Goal: Transaction & Acquisition: Subscribe to service/newsletter

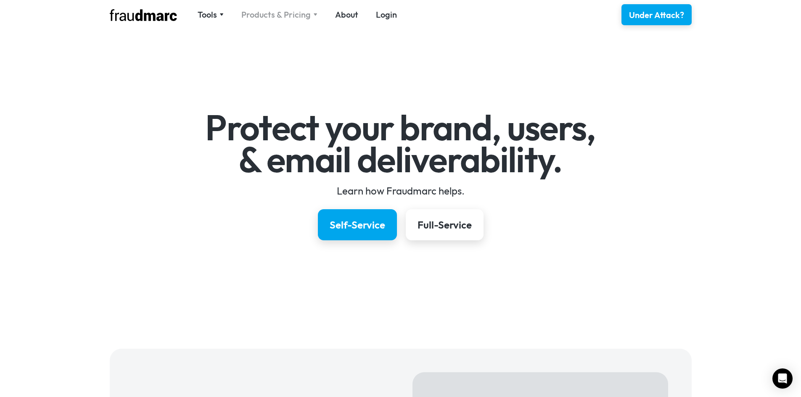
click at [296, 17] on div "Products & Pricing" at bounding box center [275, 15] width 69 height 12
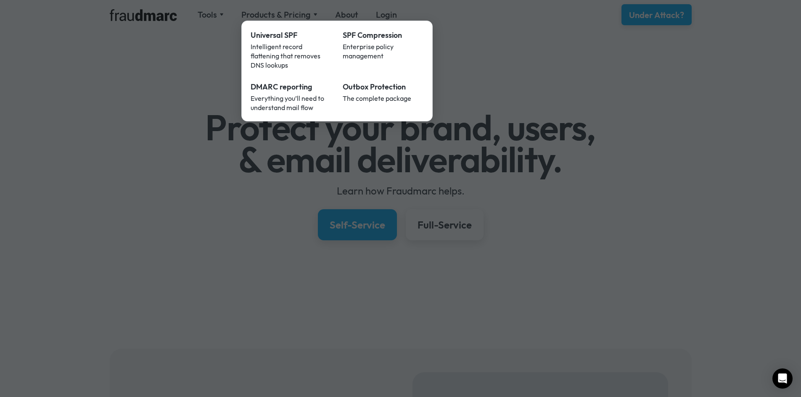
click at [690, 123] on div at bounding box center [400, 198] width 801 height 397
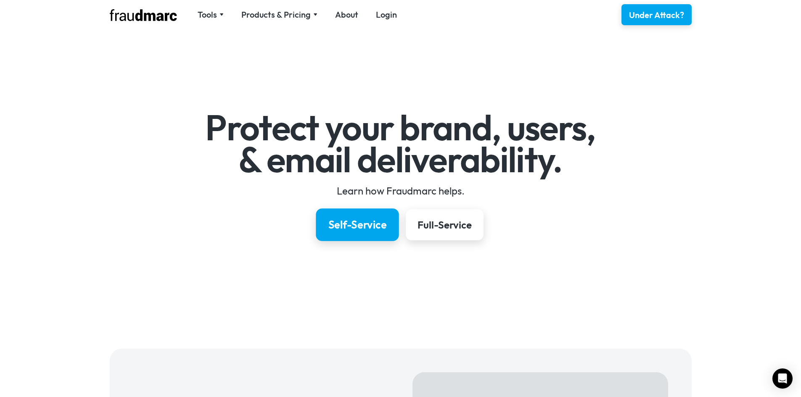
click at [353, 225] on div "Self-Service" at bounding box center [357, 225] width 58 height 14
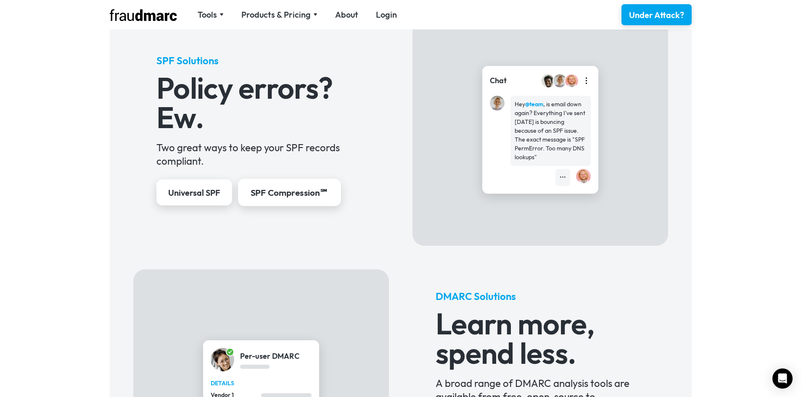
scroll to position [350, 0]
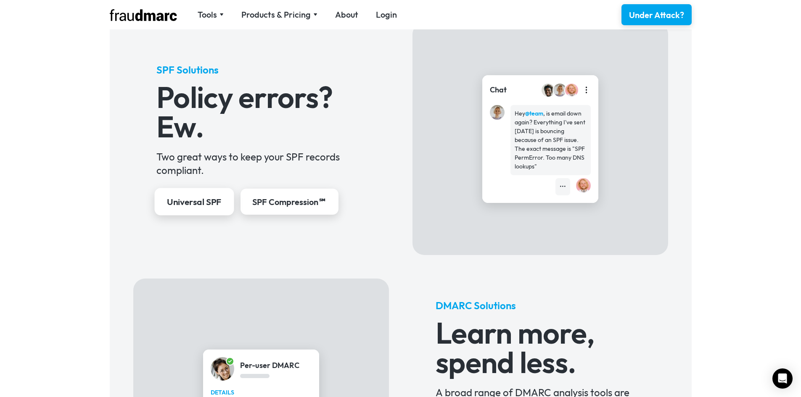
click at [202, 207] on div "Universal SPF" at bounding box center [194, 202] width 55 height 12
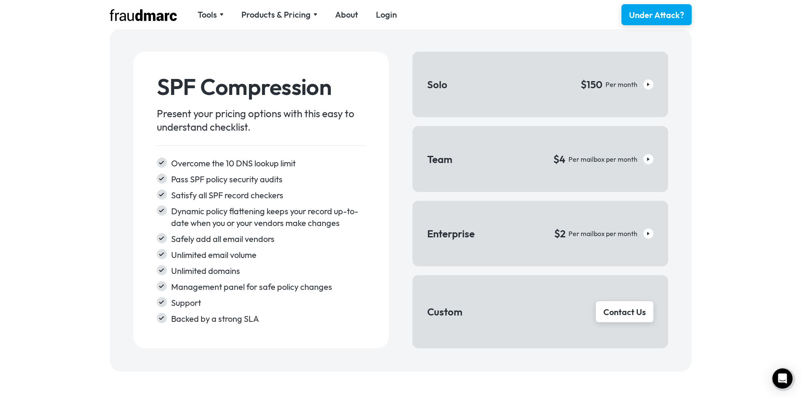
scroll to position [1345, 0]
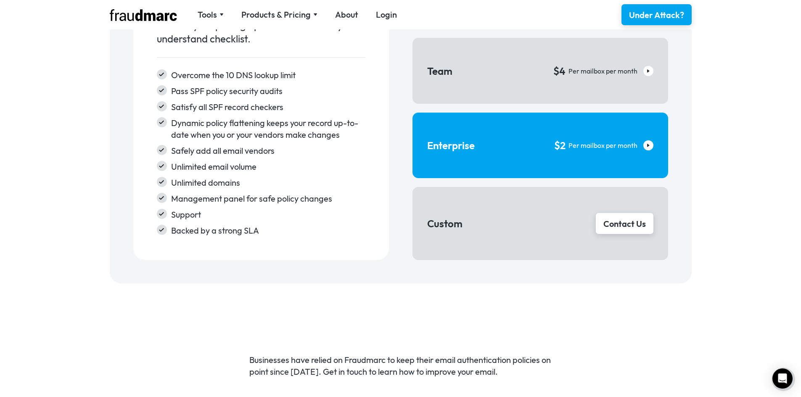
click at [510, 131] on link "Enterprise $2 Per mailbox per month" at bounding box center [539, 146] width 255 height 66
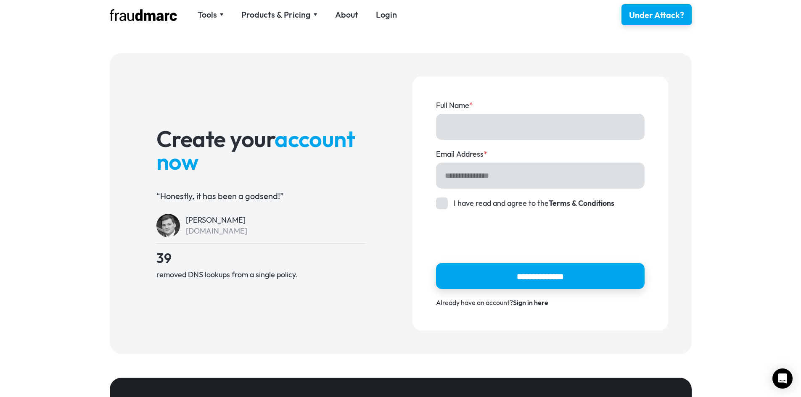
click at [240, 228] on div "[DOMAIN_NAME]" at bounding box center [216, 231] width 61 height 11
click at [197, 233] on div "[DOMAIN_NAME]" at bounding box center [216, 231] width 61 height 11
